Goal: Information Seeking & Learning: Learn about a topic

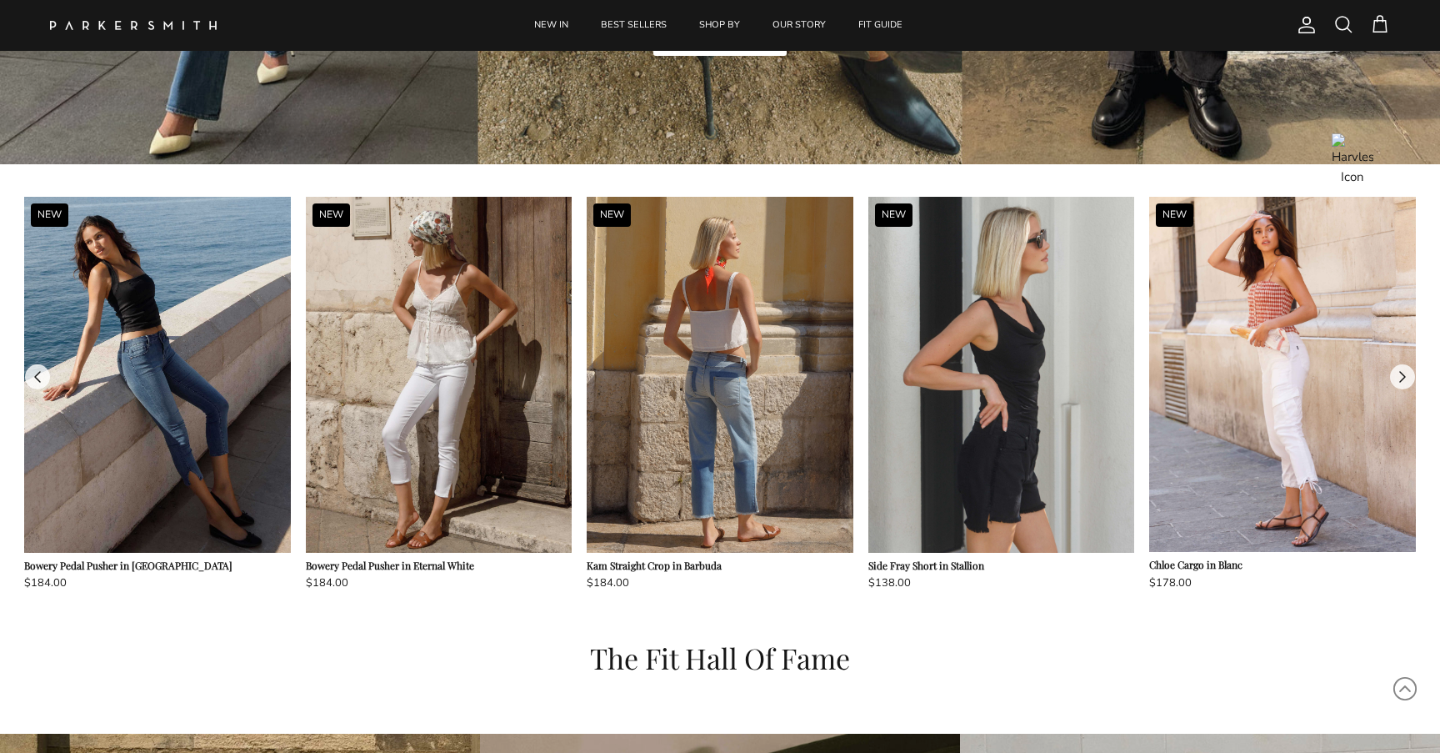
scroll to position [1453, 0]
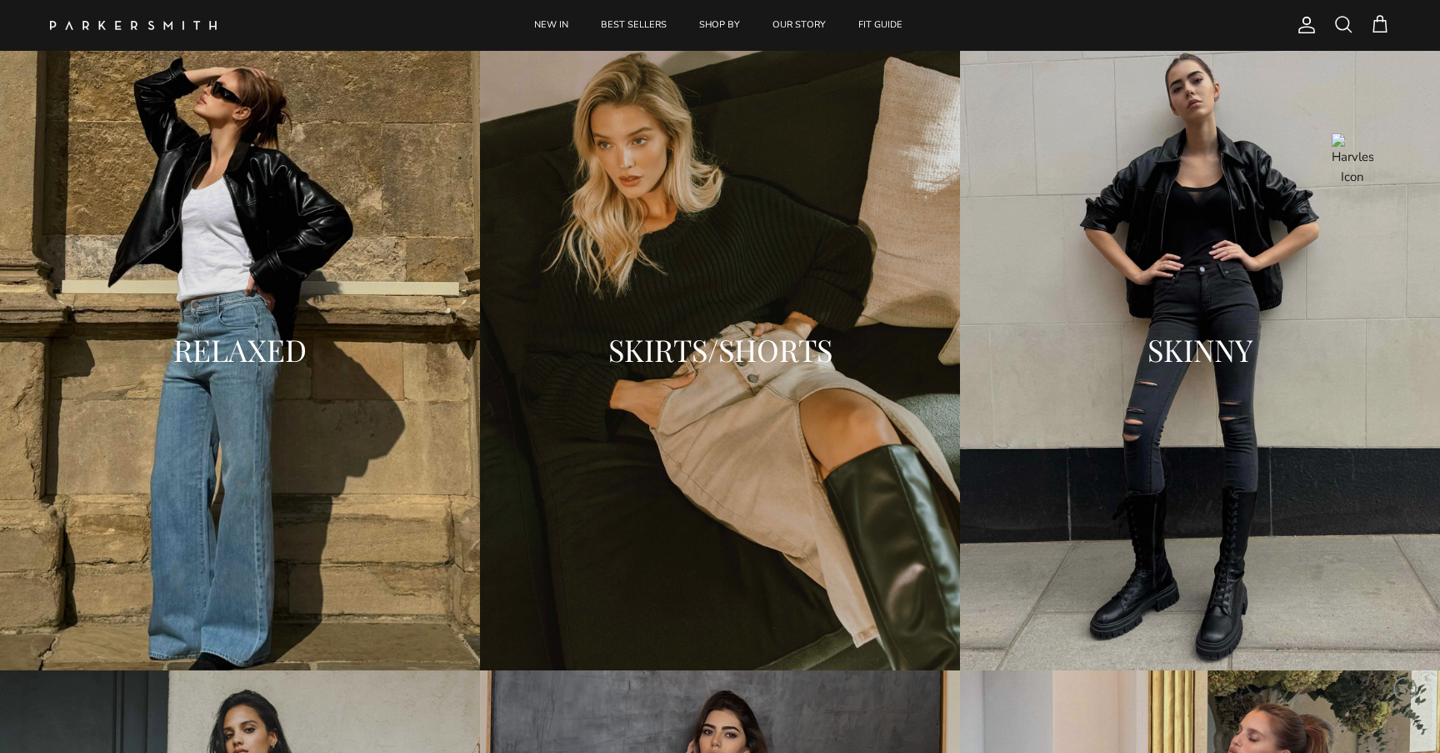
scroll to position [2161, 0]
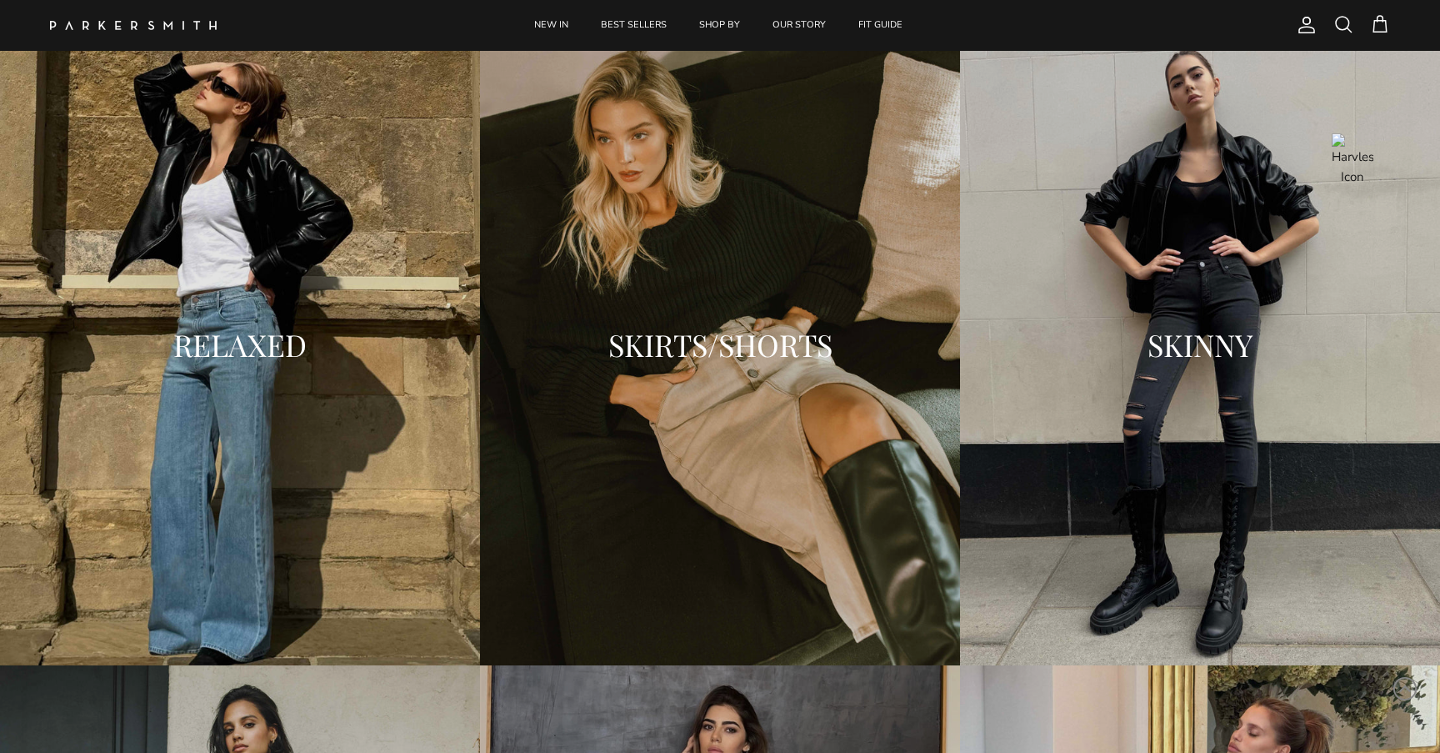
click at [691, 358] on h2 "SKIRTS/SHORTS" at bounding box center [720, 344] width 447 height 33
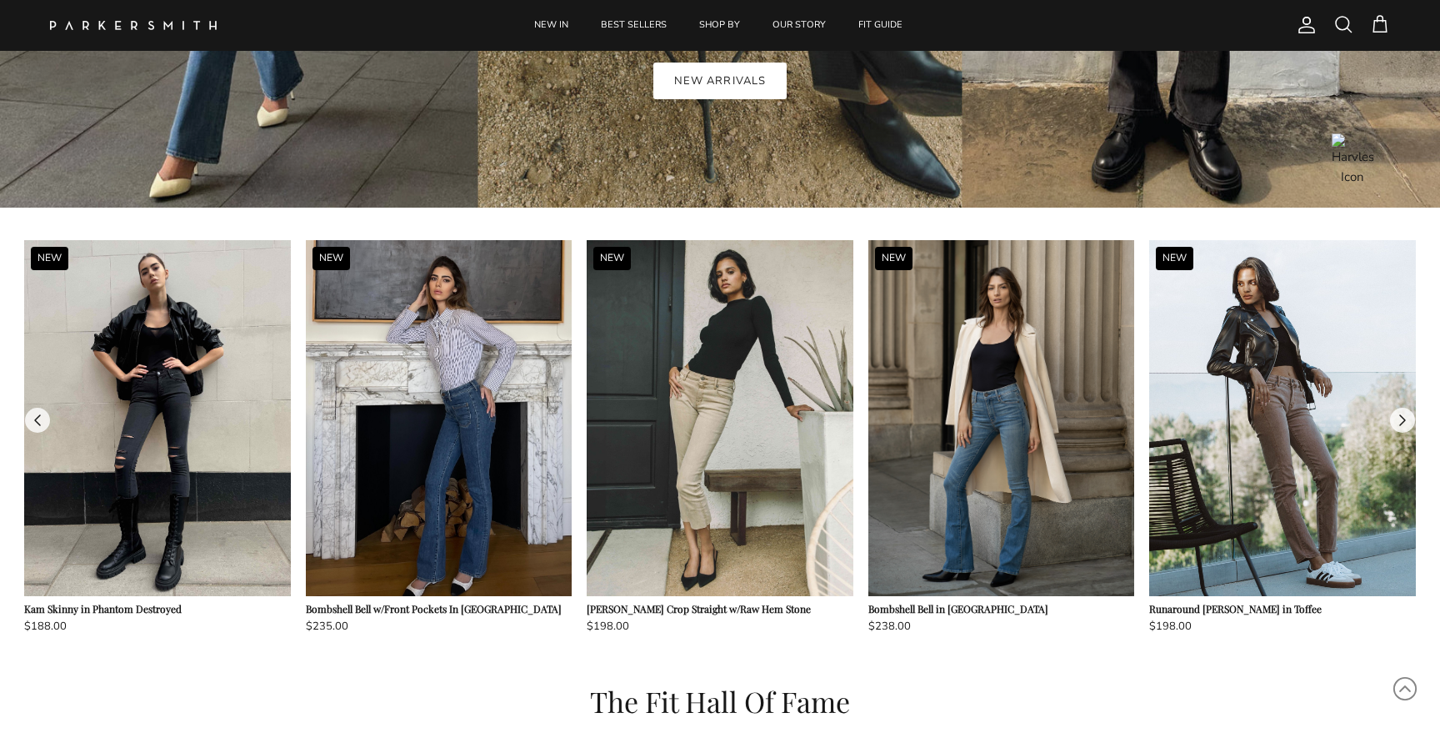
scroll to position [1412, 0]
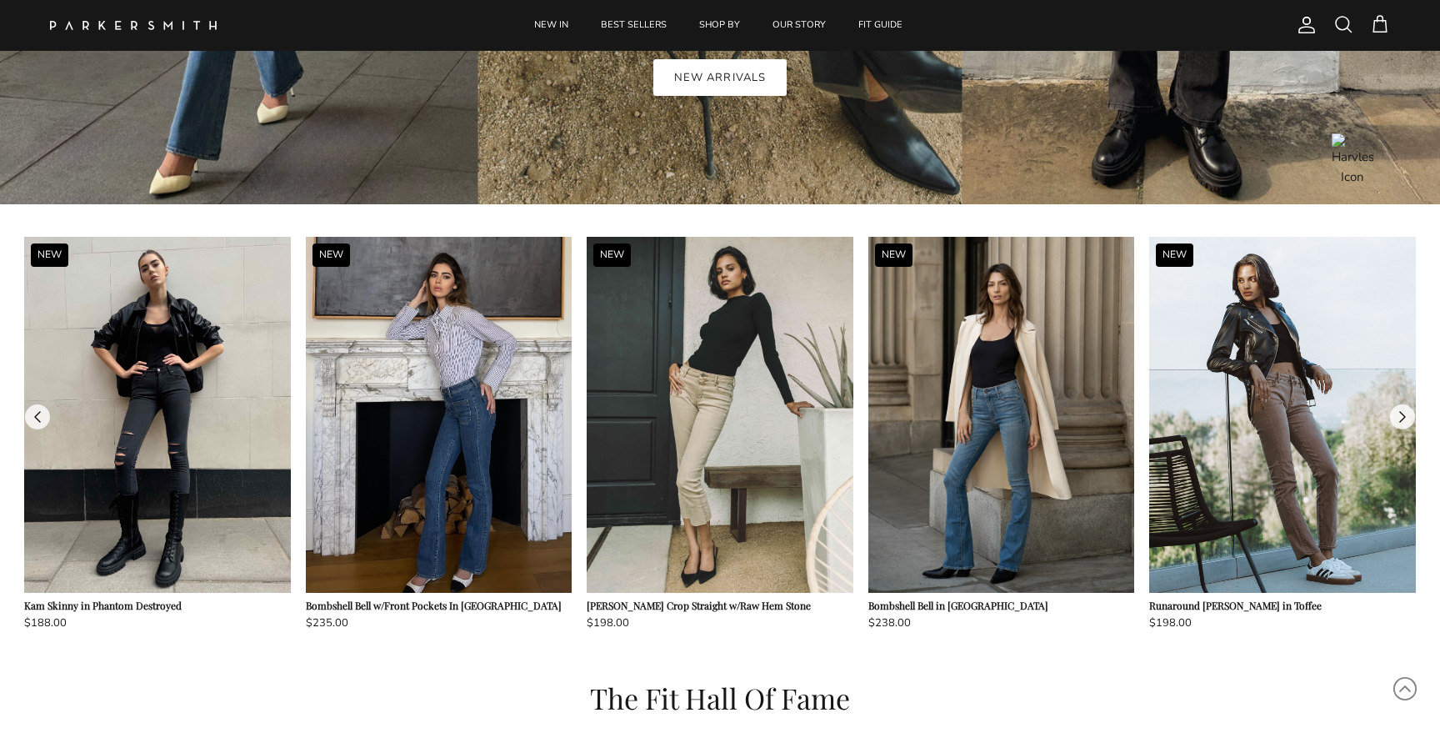
click at [1400, 414] on button at bounding box center [1402, 416] width 25 height 25
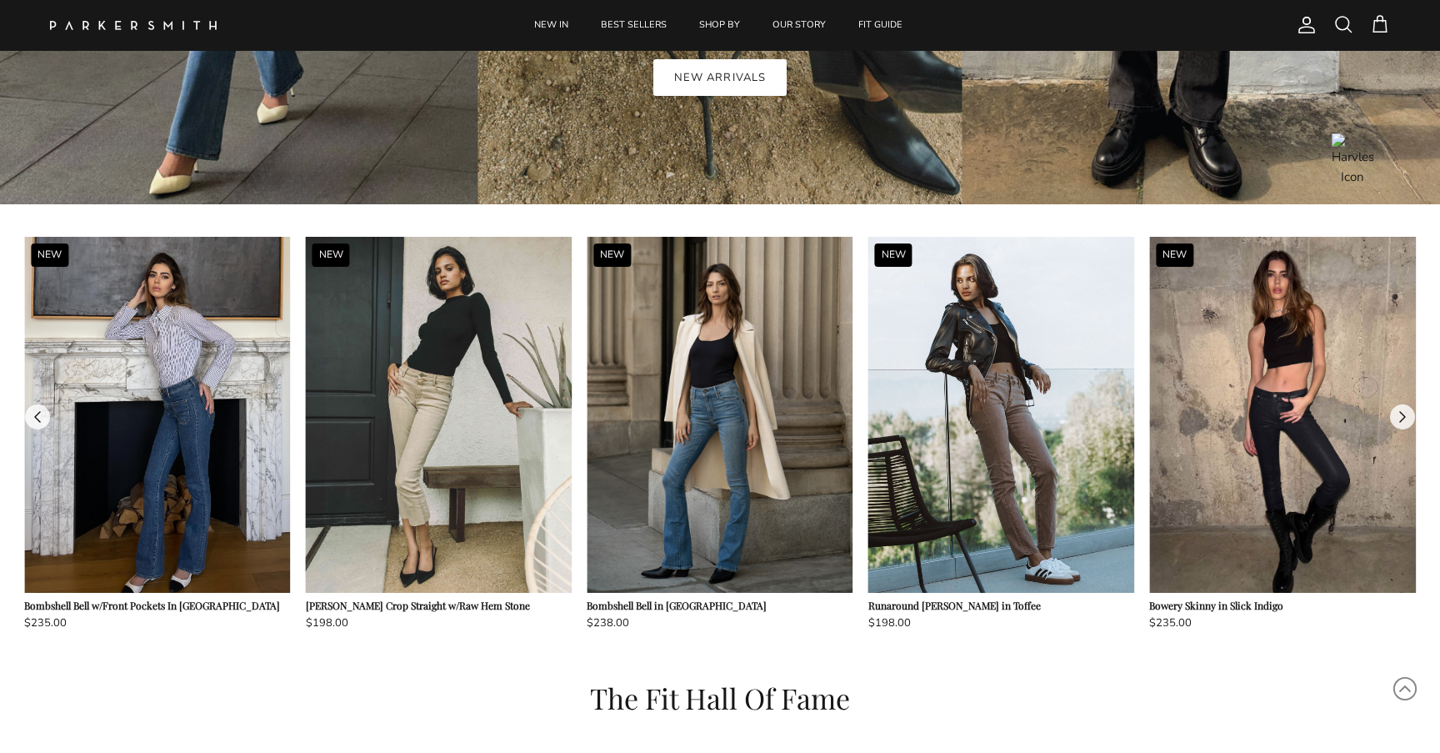
click at [1401, 414] on button at bounding box center [1402, 416] width 25 height 25
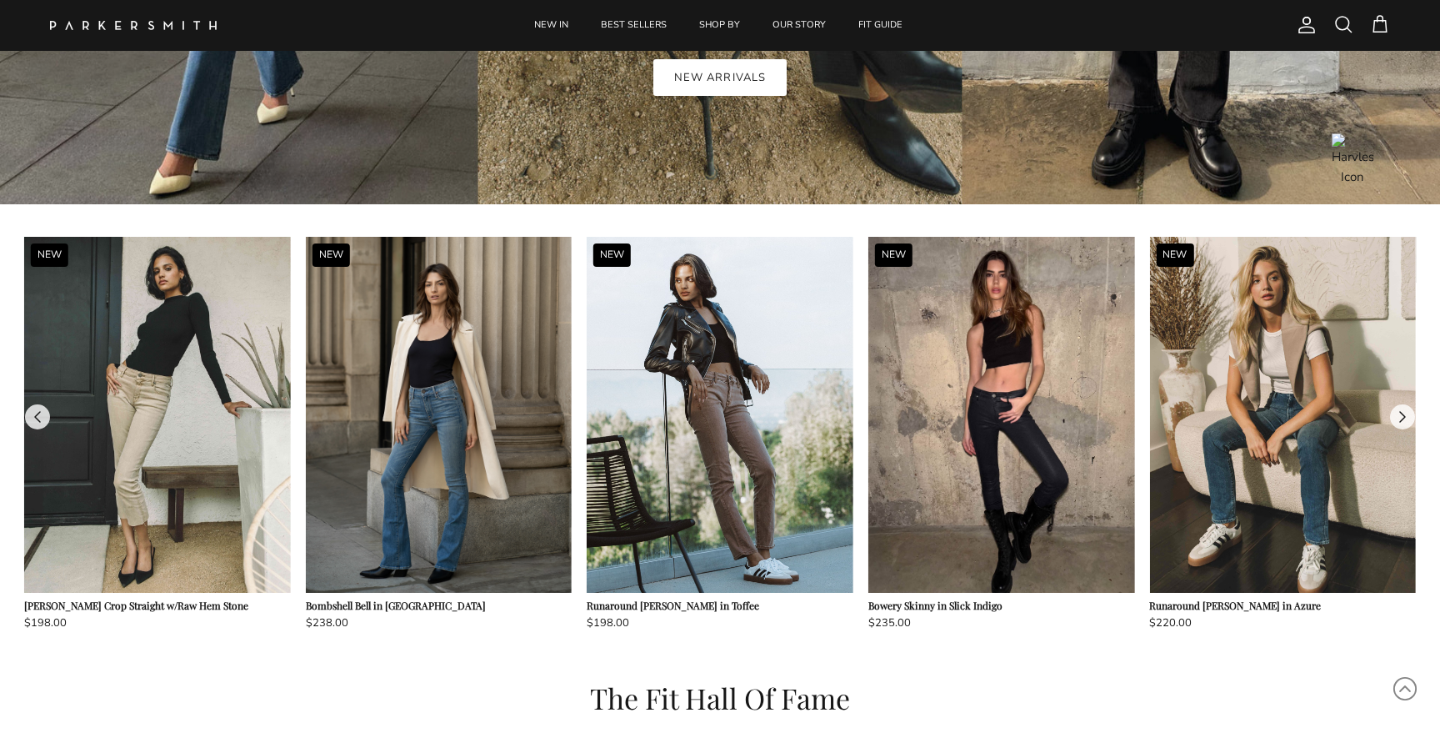
click at [1401, 414] on button at bounding box center [1402, 416] width 25 height 25
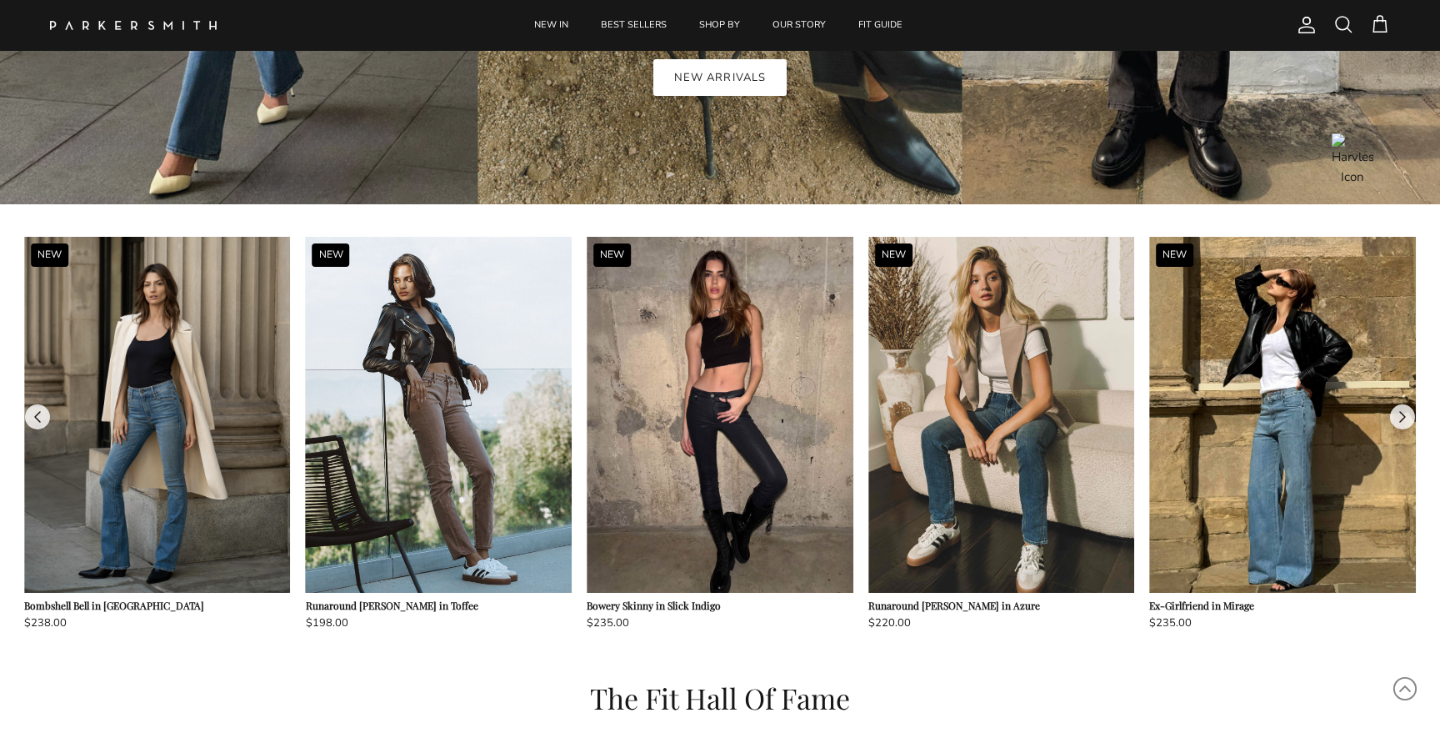
click at [1401, 414] on button at bounding box center [1402, 416] width 25 height 25
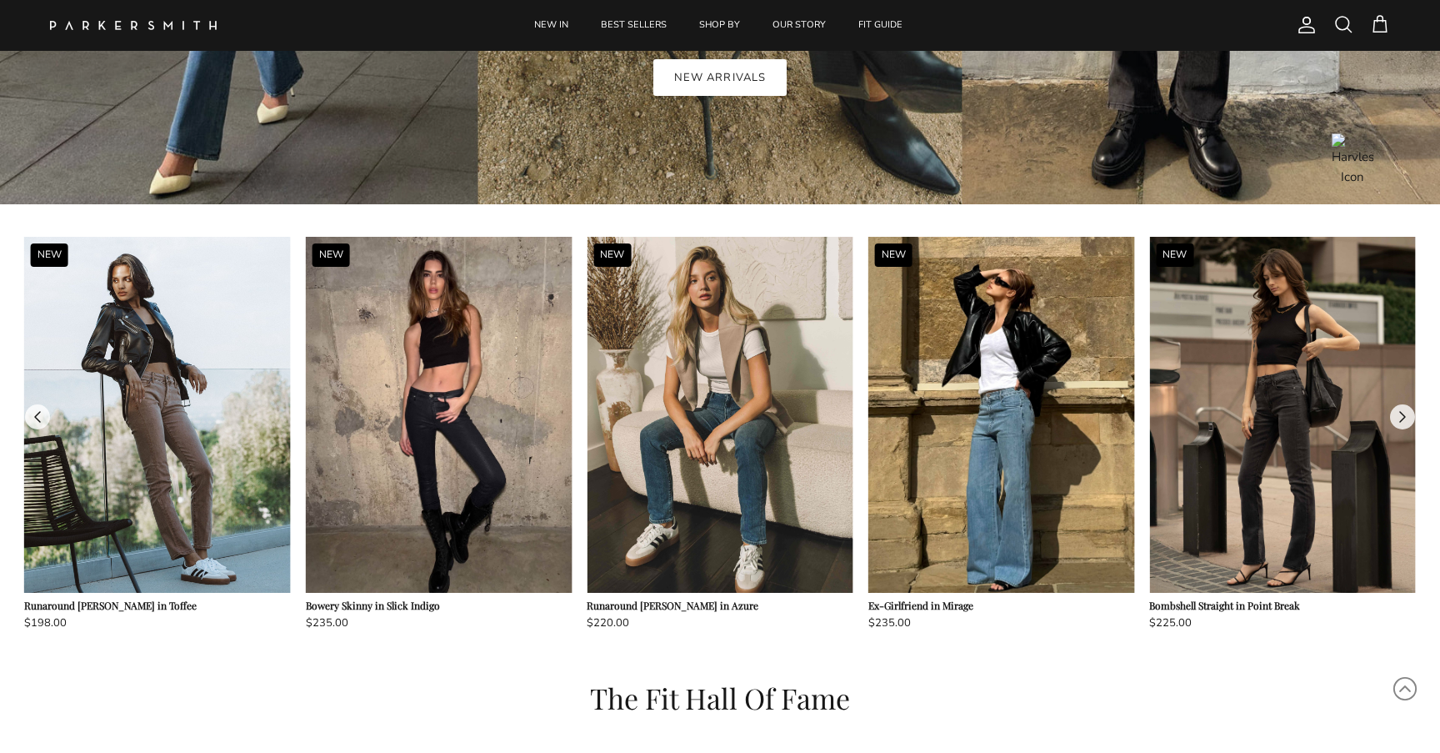
click at [1401, 414] on button at bounding box center [1402, 416] width 25 height 25
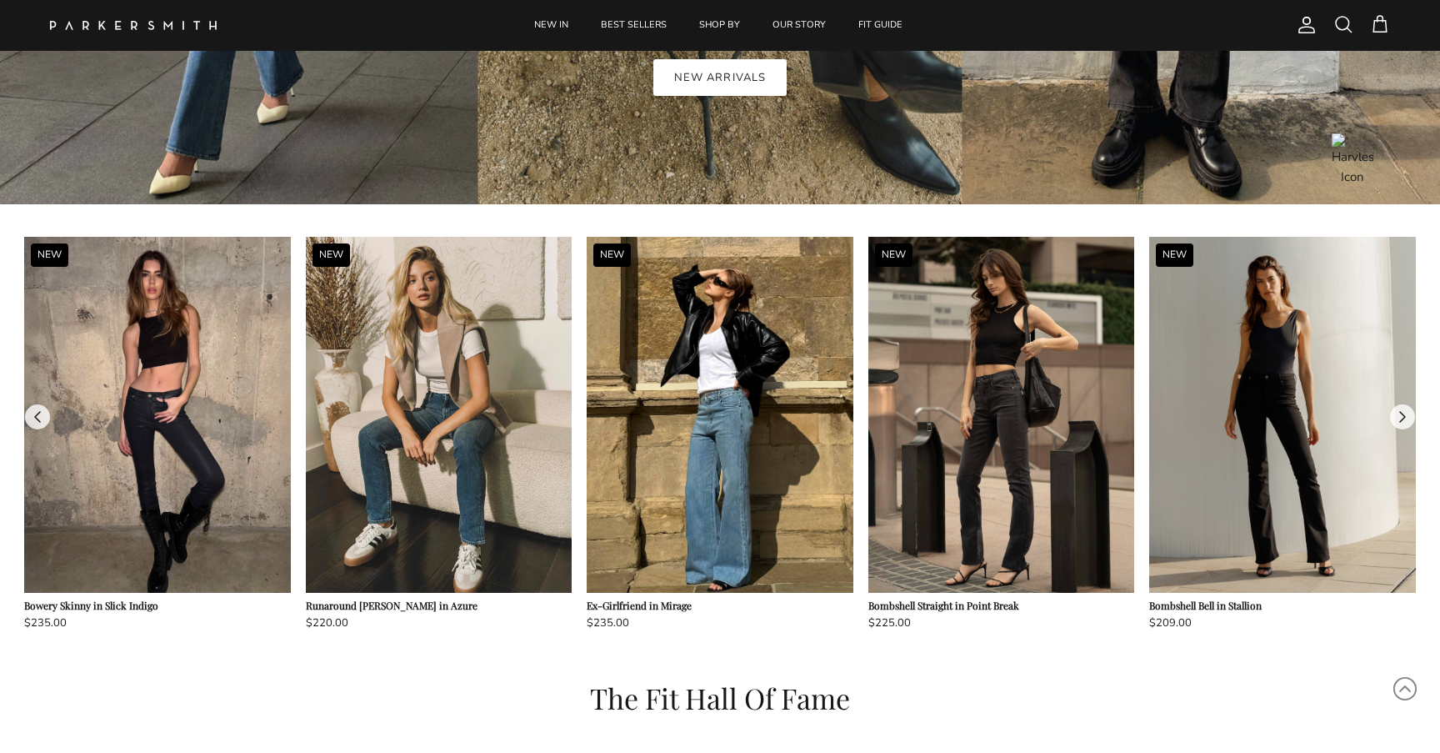
click at [1401, 414] on button at bounding box center [1402, 416] width 25 height 25
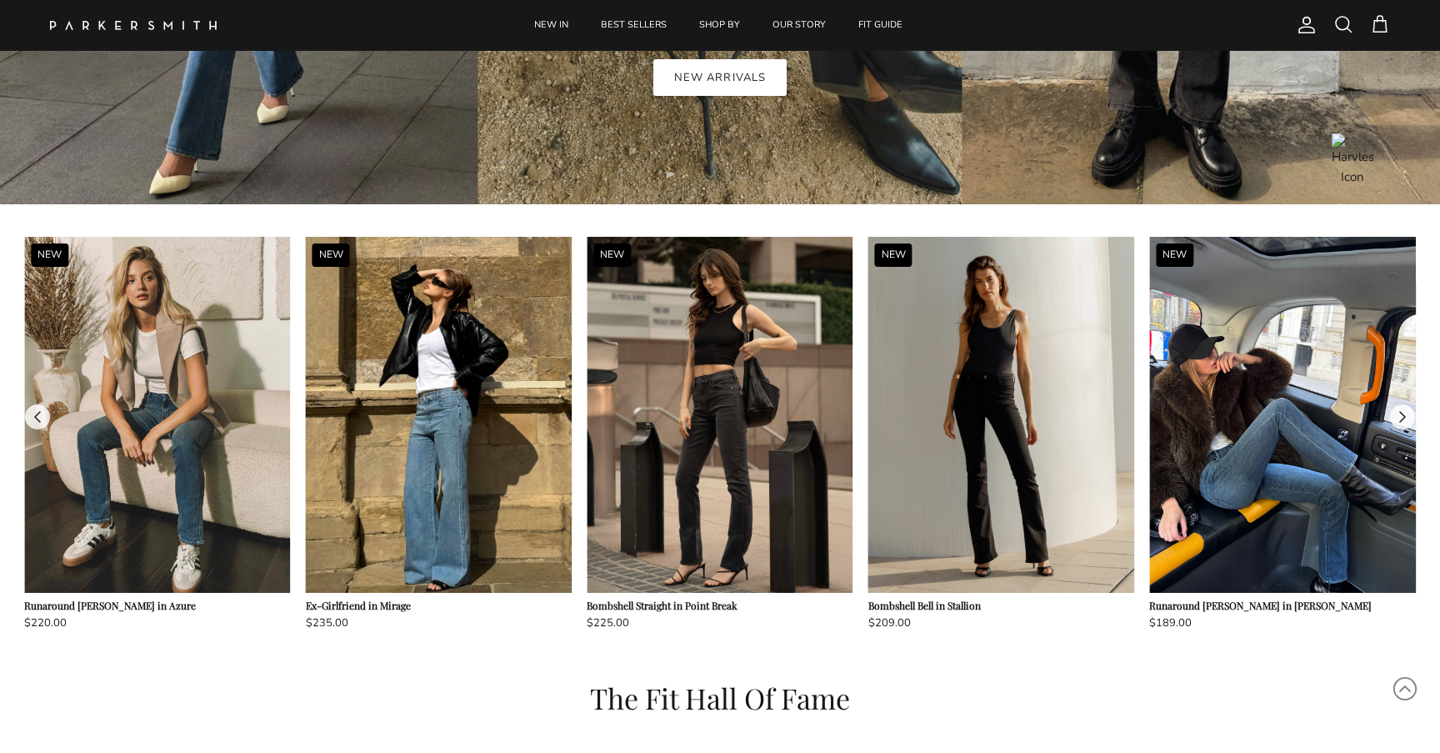
click at [1401, 414] on button at bounding box center [1402, 416] width 25 height 25
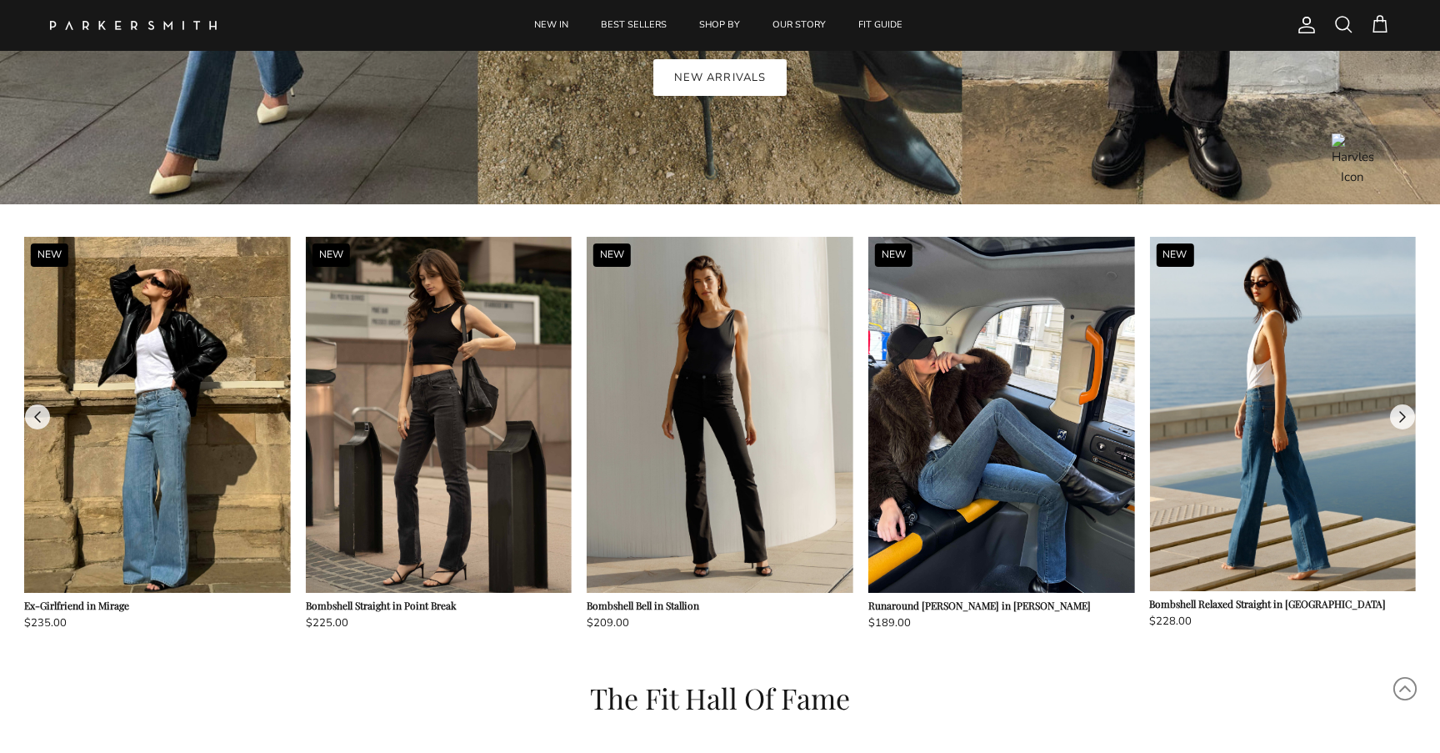
click at [1401, 414] on button at bounding box center [1402, 416] width 25 height 25
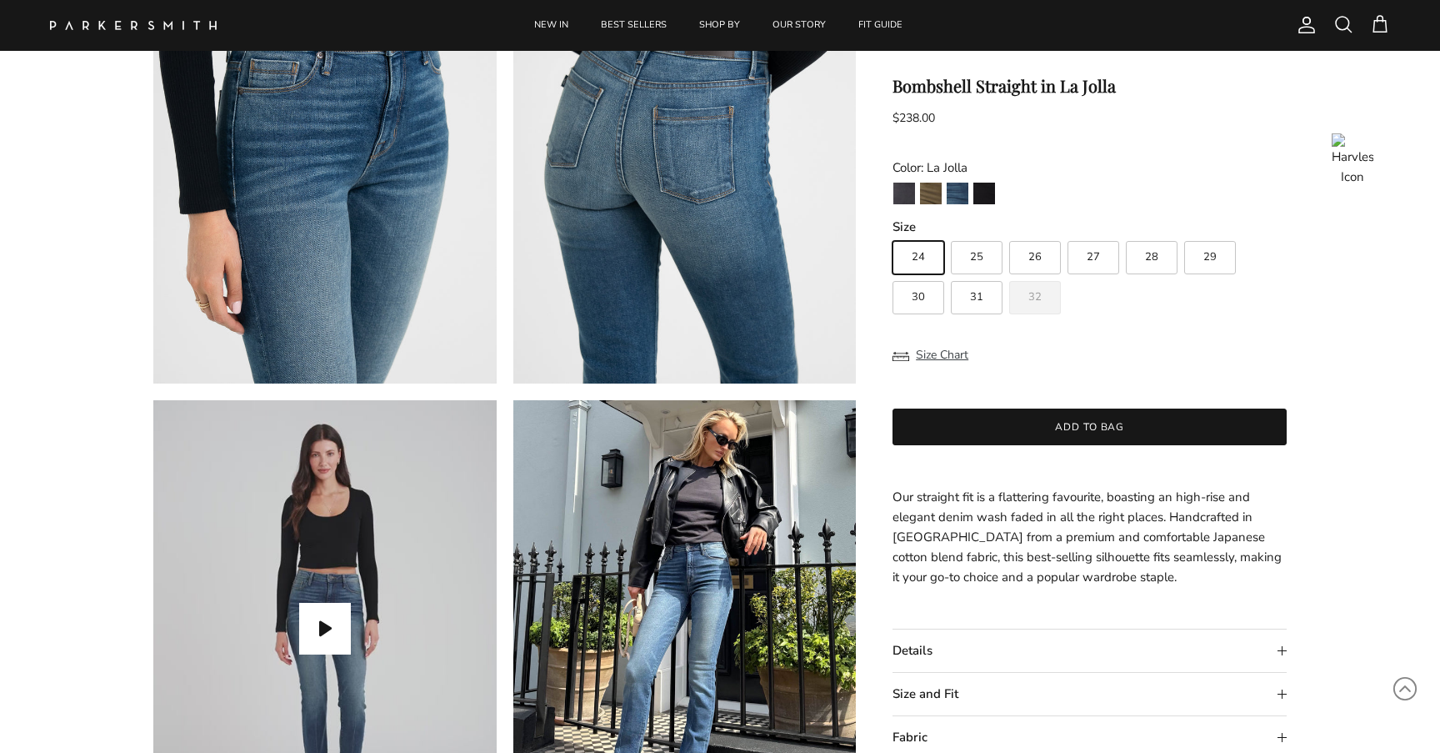
scroll to position [1164, 0]
click at [698, 483] on img at bounding box center [685, 616] width 343 height 428
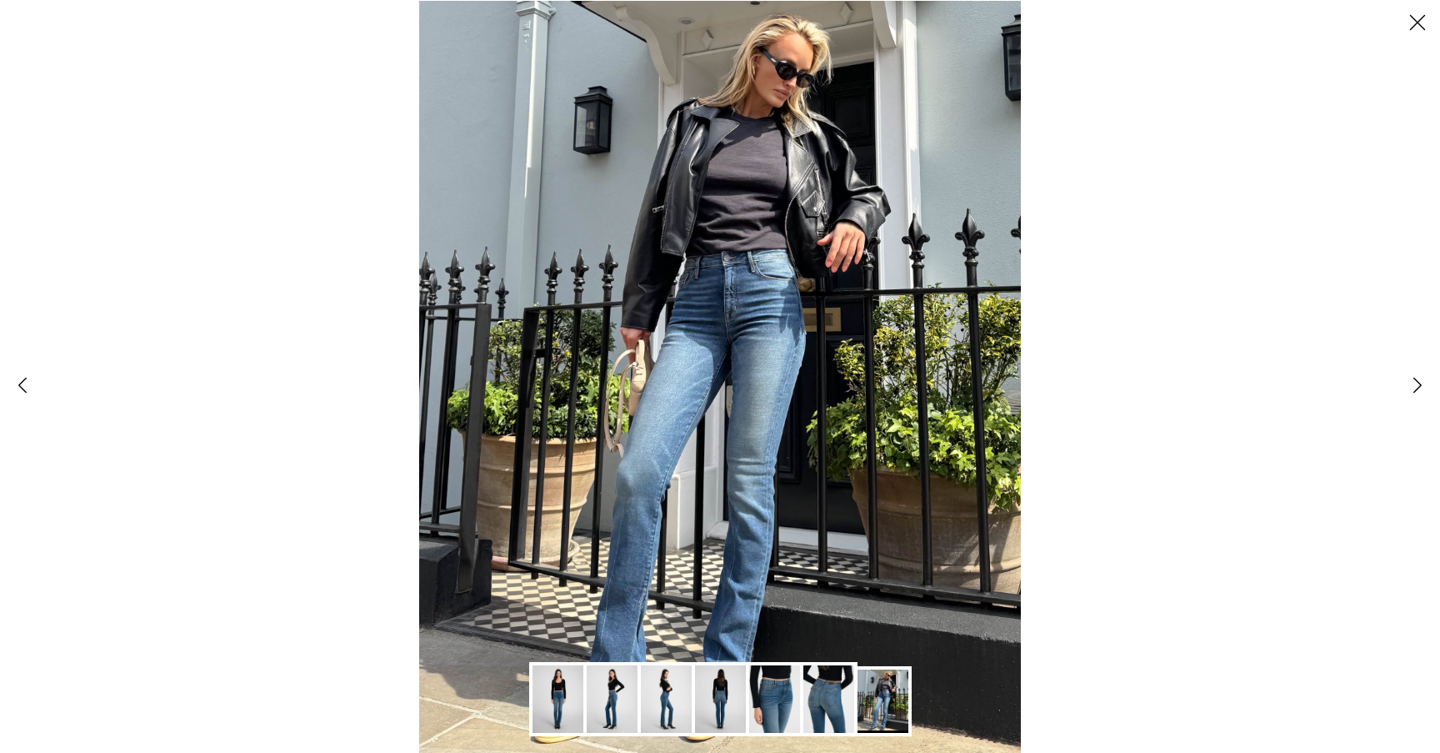
click at [725, 681] on img "Gallery Viewer" at bounding box center [720, 699] width 51 height 68
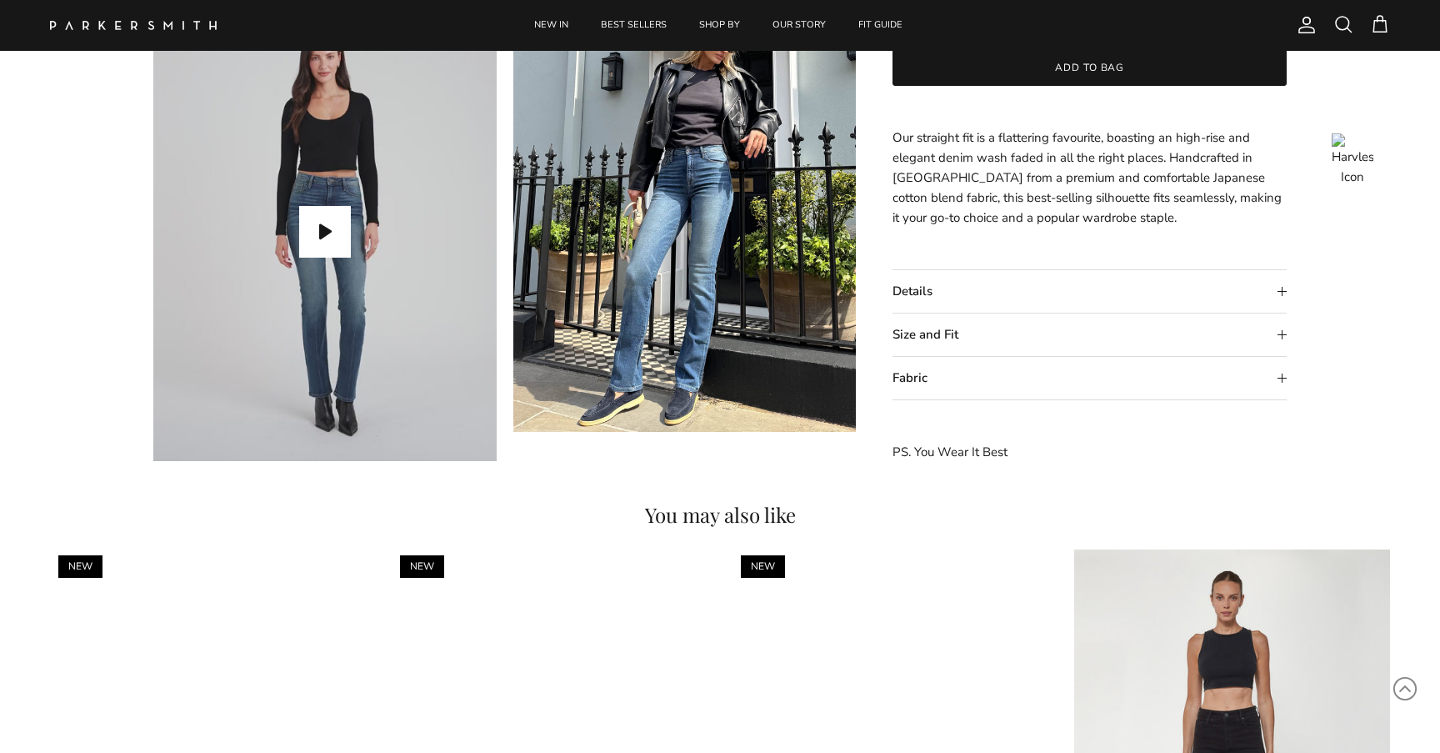
scroll to position [1641, 0]
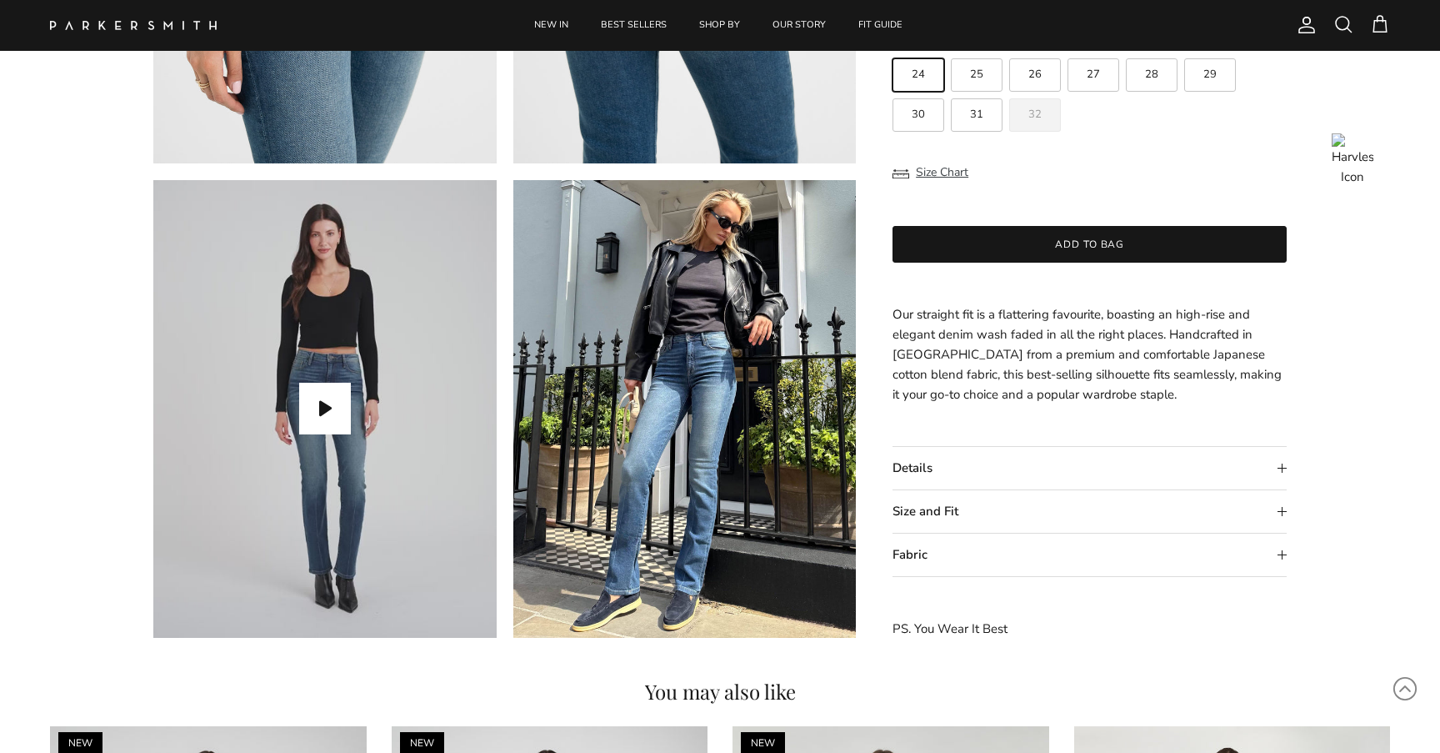
scroll to position [1371, 0]
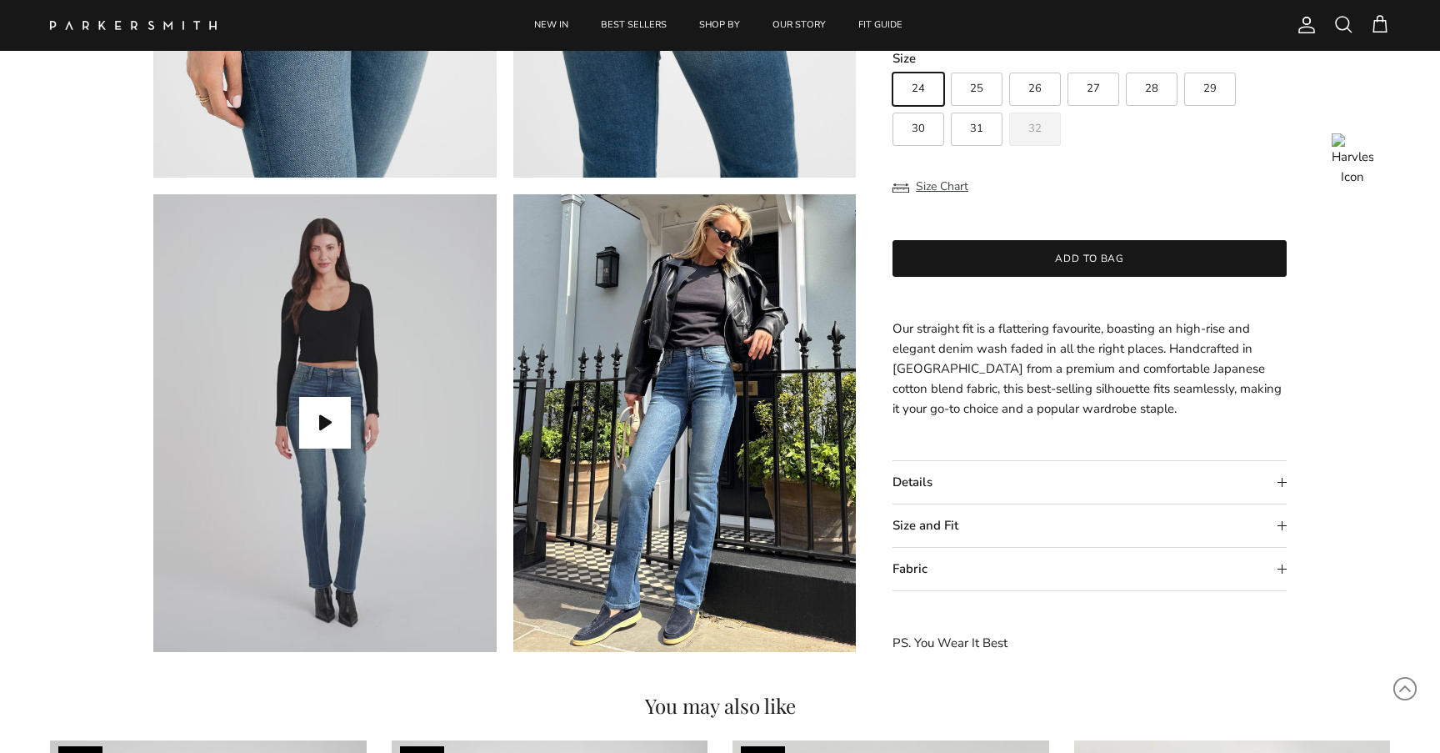
click at [1068, 220] on div "Bombshell Straight in La Jolla $238.00 Unit price / Unavailable Color: La Jolla…" at bounding box center [1090, 280] width 394 height 745
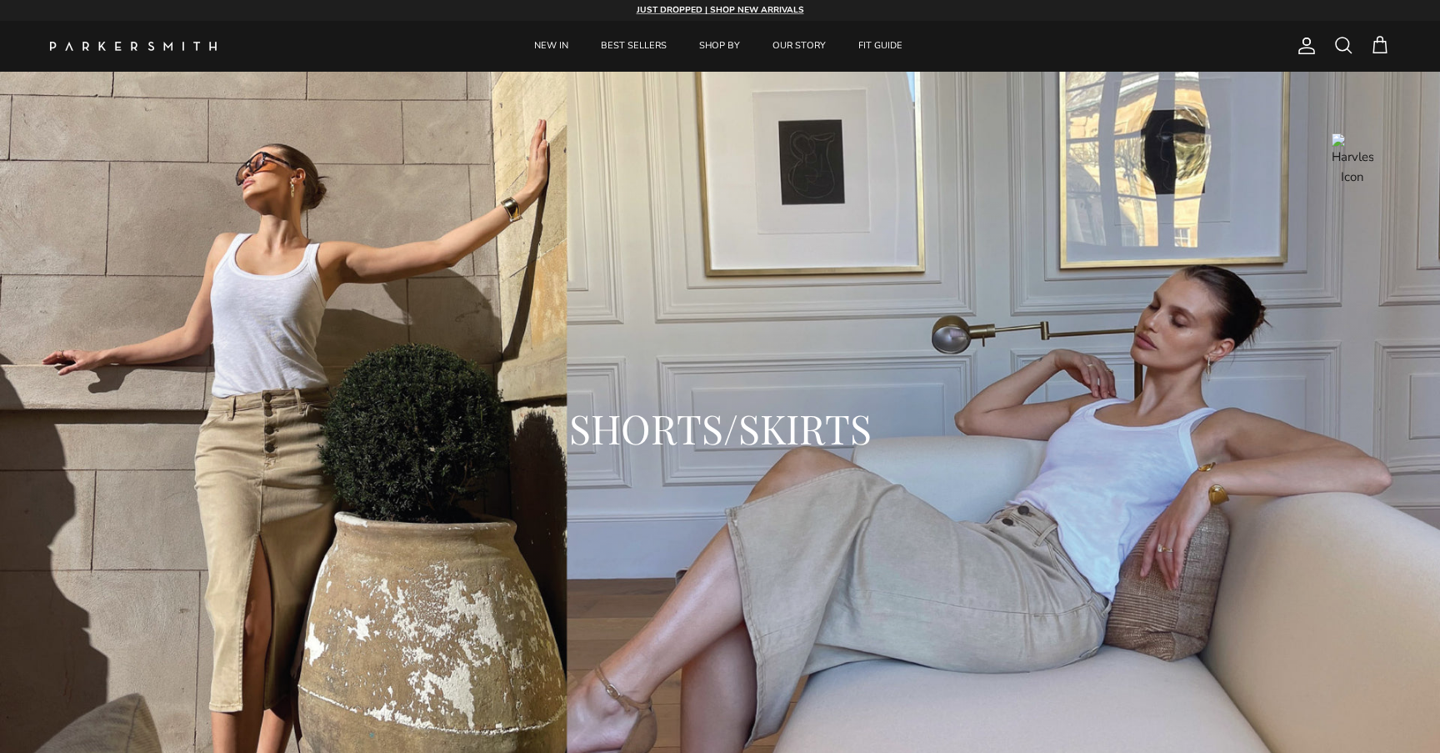
scroll to position [84, 0]
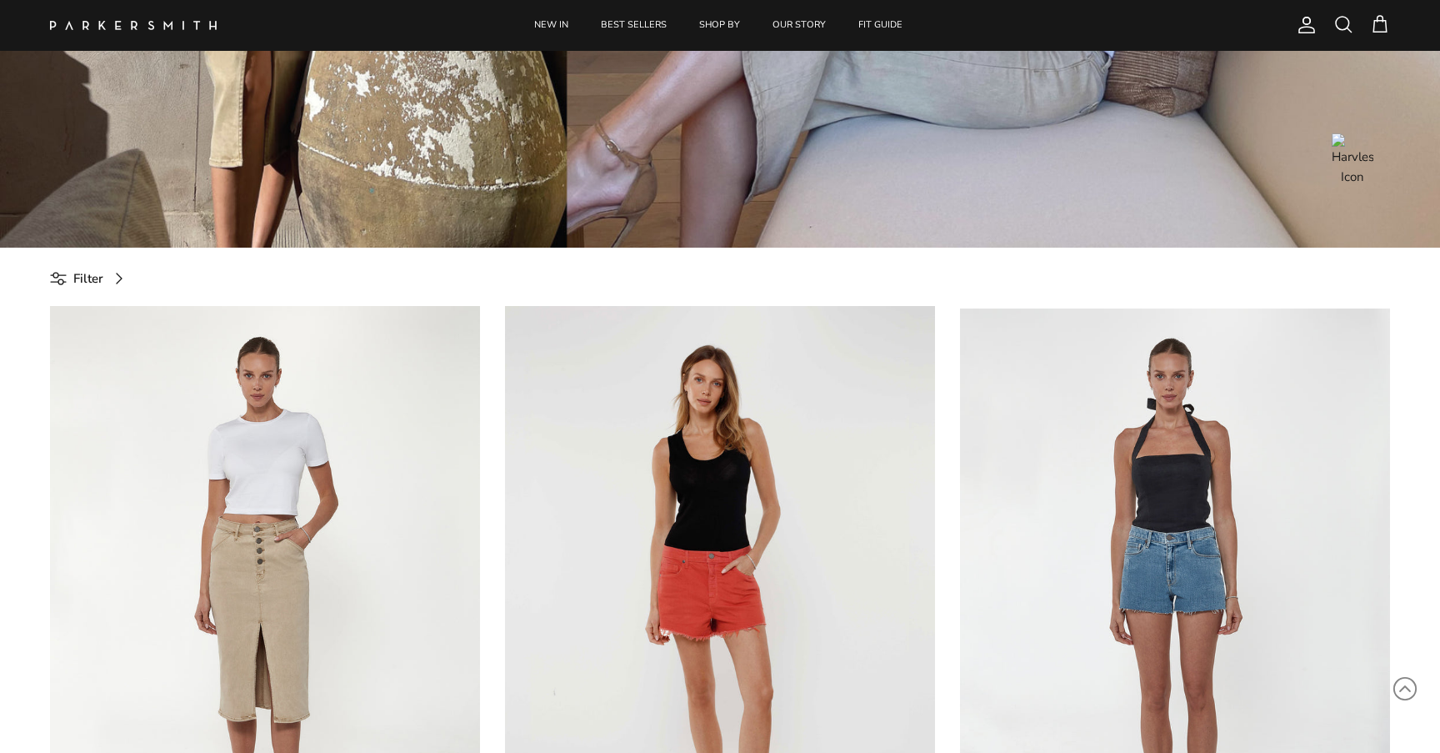
scroll to position [499, 0]
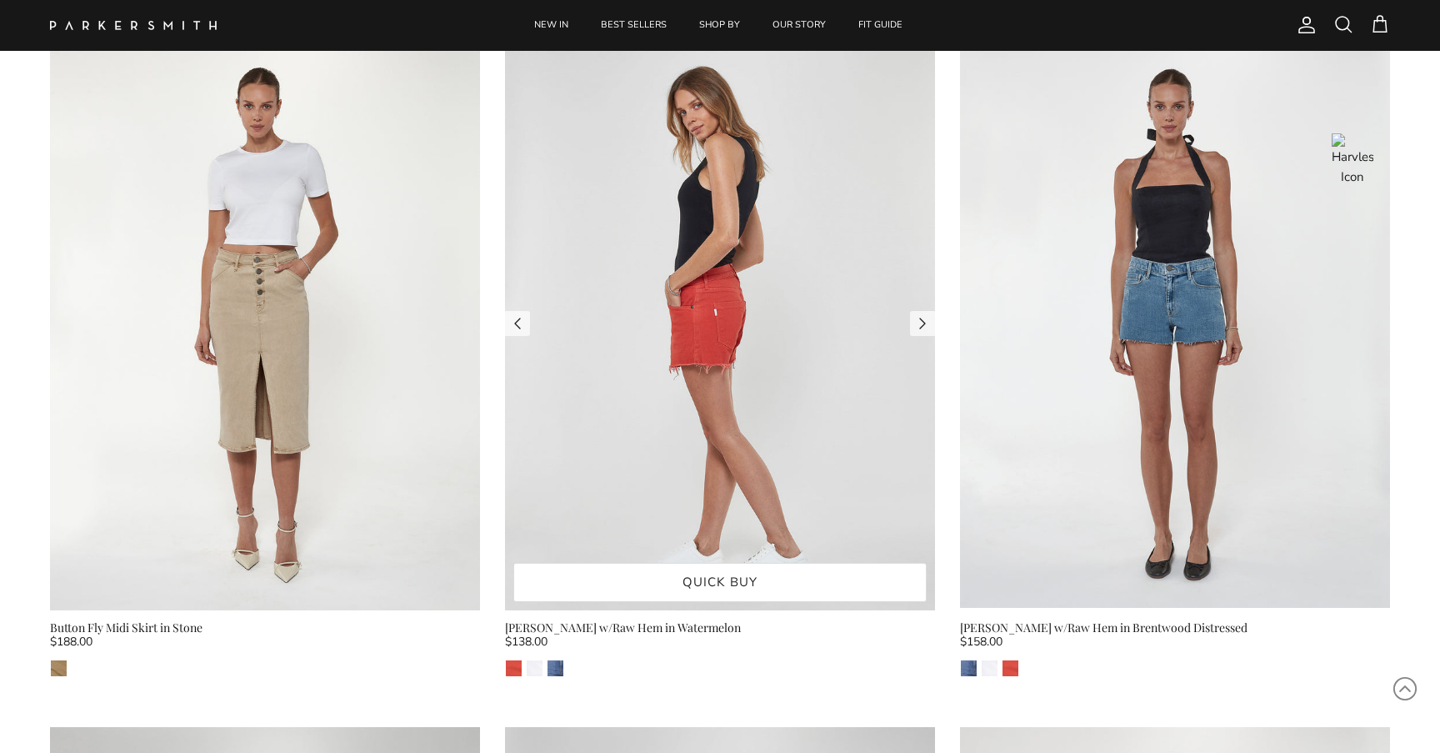
scroll to position [829, 0]
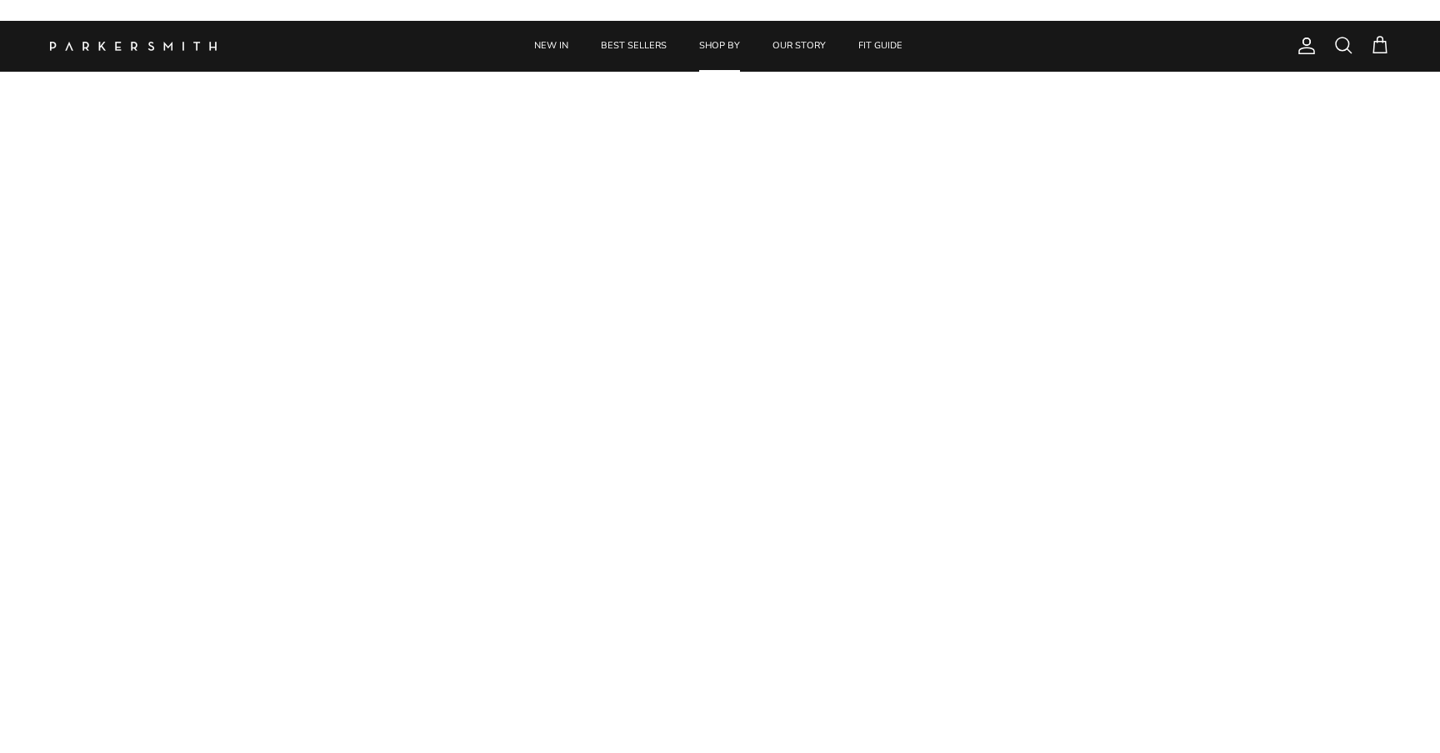
scroll to position [829, 0]
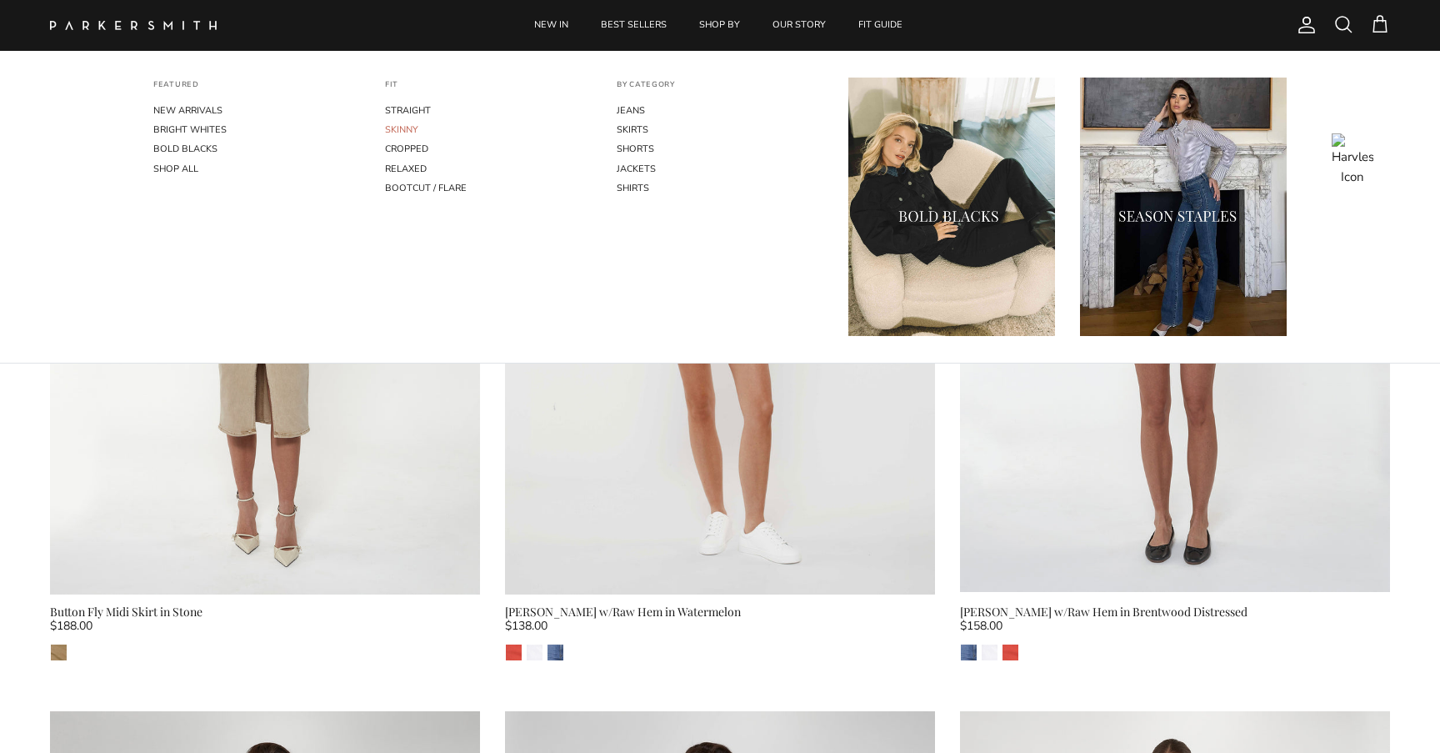
click at [411, 126] on link "SKINNY" at bounding box center [488, 129] width 207 height 19
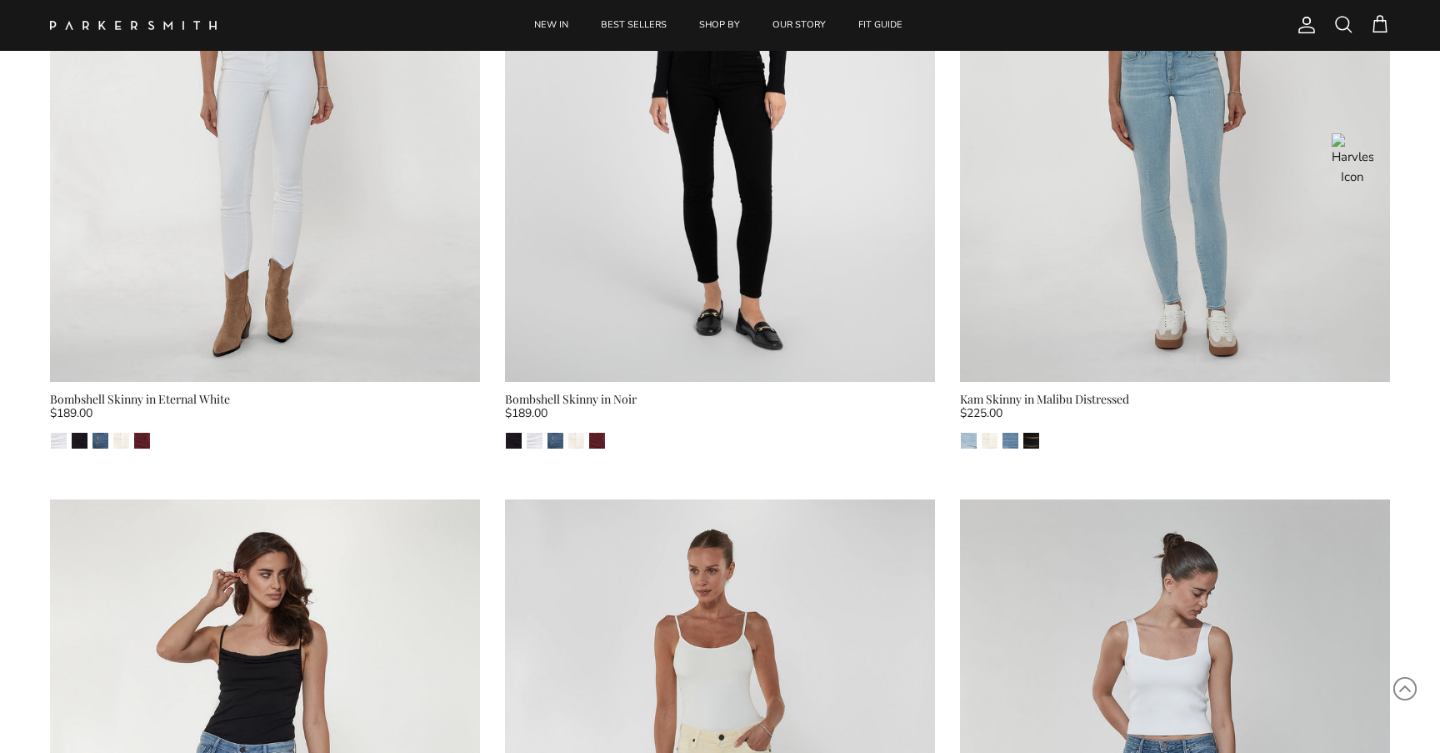
scroll to position [5651, 0]
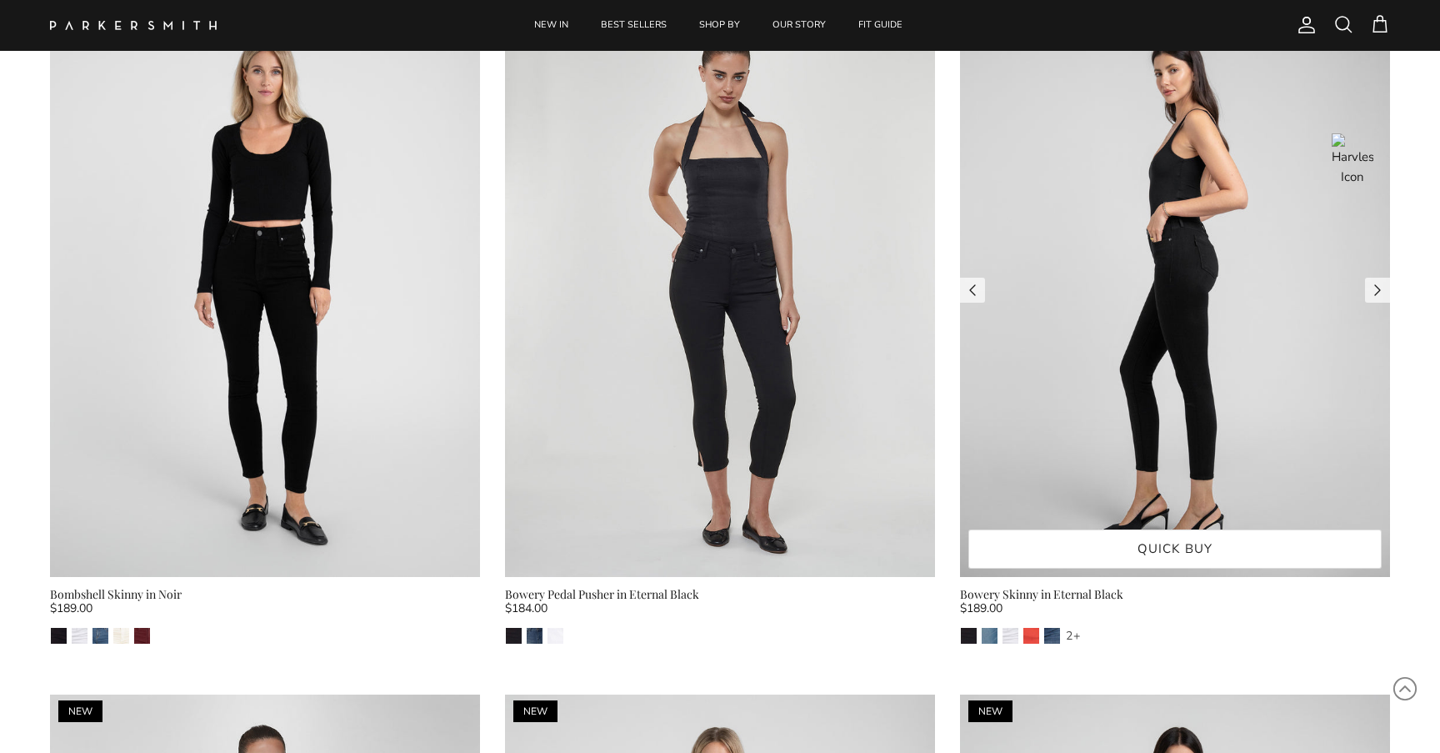
scroll to position [857, 0]
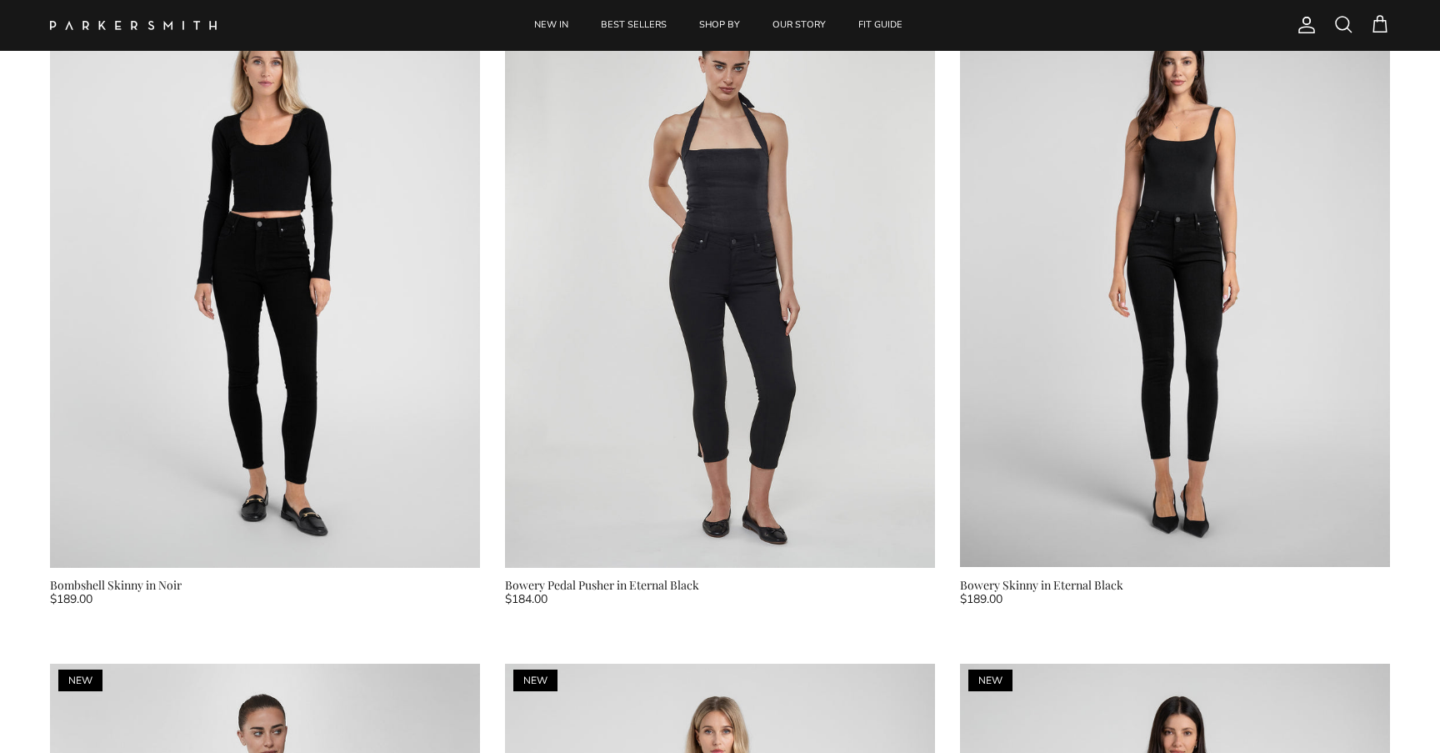
scroll to position [857, 0]
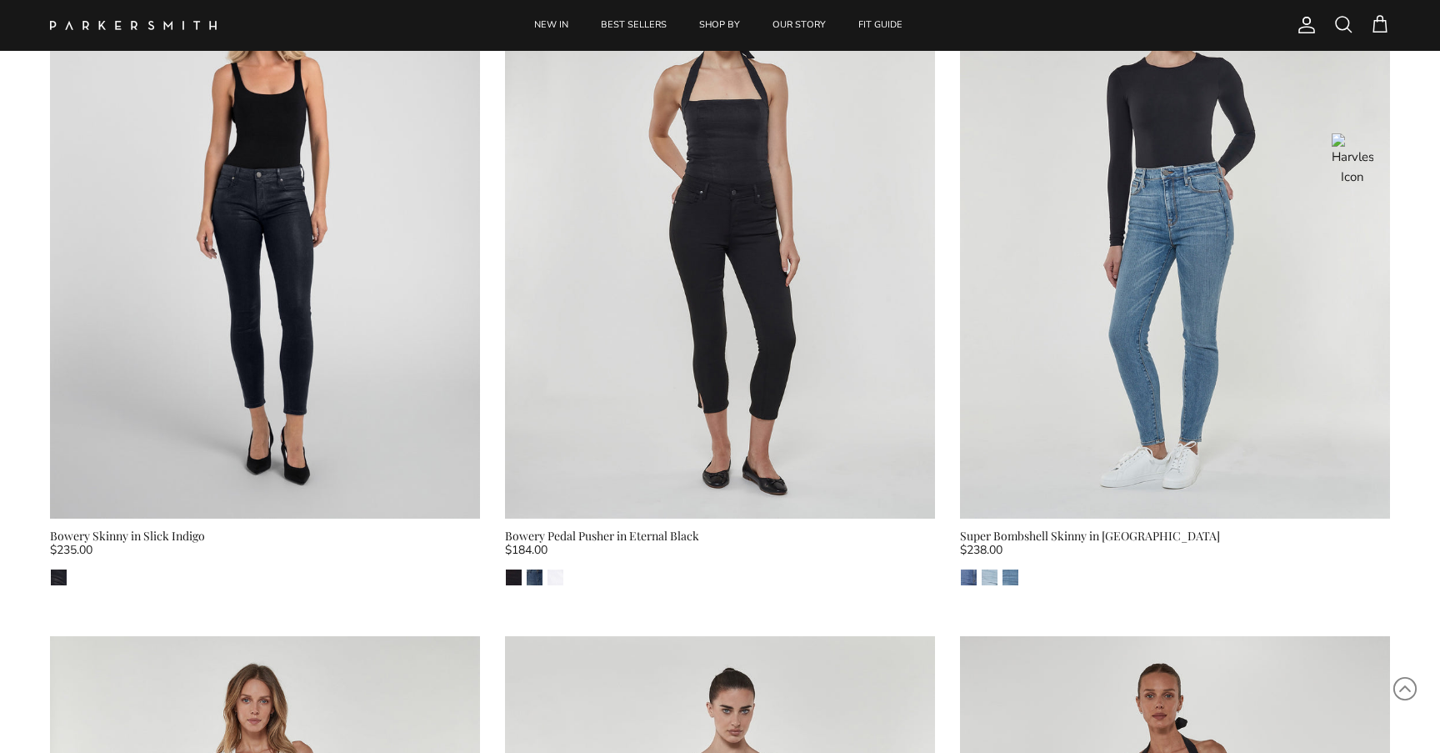
scroll to position [2289, 0]
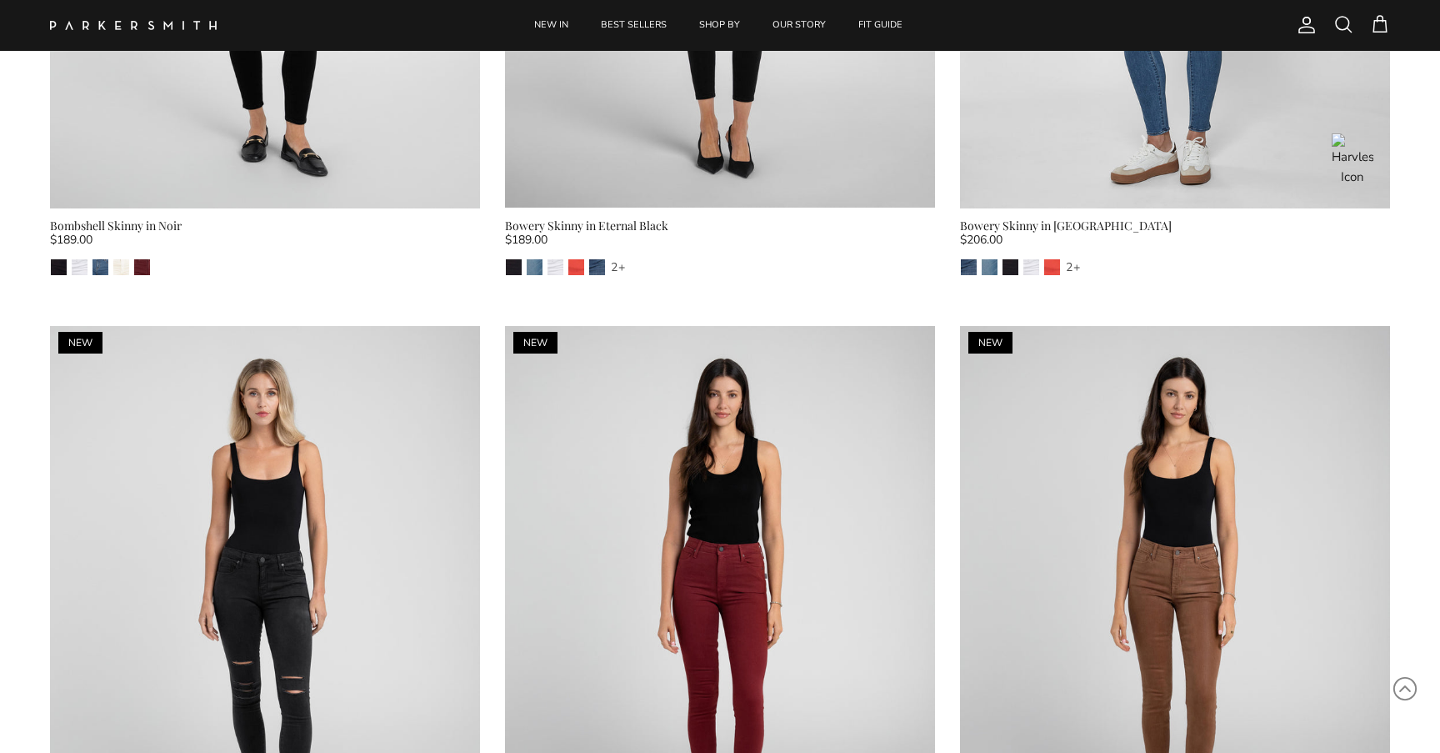
scroll to position [1121, 0]
